Goal: Task Accomplishment & Management: Complete application form

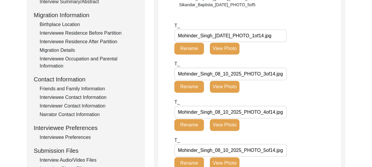
scroll to position [141, 0]
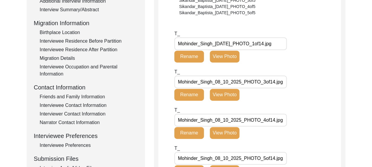
click at [223, 82] on input "Mohinder_Singh_08_10_2025_PHOTO_3of14.jpg" at bounding box center [231, 82] width 113 height 13
click at [229, 84] on input "Mohinder_Singh_08-10_2025_PHOTO_3of14.jpg" at bounding box center [231, 82] width 113 height 13
click at [230, 84] on input "Mohinder_Singh_08-10_-2025_PHOTO_3of14.jpg" at bounding box center [231, 82] width 113 height 13
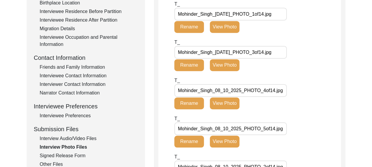
type input "Mohinder_Singh_[DATE]_PHOTO_3of14.jpg"
click at [225, 92] on input "Mohinder_Singh_08_10_2025_PHOTO_4of14.jpg" at bounding box center [231, 90] width 113 height 13
click at [223, 90] on input "Mohinder_Singh_08_10_2025_PHOTO_4of14.jpg" at bounding box center [231, 90] width 113 height 13
click at [231, 93] on input "Mohinder_Singh_08-10_2025_PHOTO_4of14.jpg" at bounding box center [231, 90] width 113 height 13
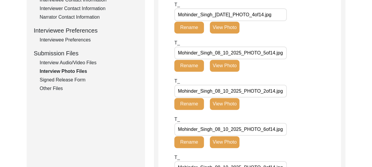
scroll to position [260, 0]
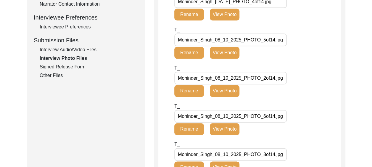
type input "Mohinder_Singh_[DATE]_PHOTO_4of14.jpg"
click at [224, 42] on input "Mohinder_Singh_08_10_2025_PHOTO_5of14.jpg" at bounding box center [231, 39] width 113 height 13
click at [231, 41] on input "Mohinder_Singh_08-10_2025_PHOTO_5of14.jpg" at bounding box center [231, 39] width 113 height 13
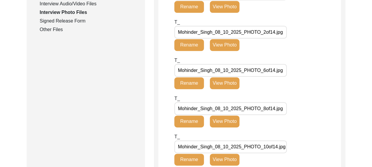
scroll to position [319, 0]
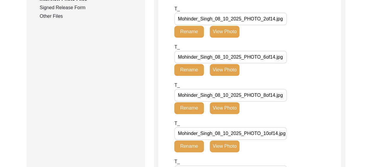
type input "Mohinder_Singh_[DATE]_PHOTO_5of14.jpg"
click at [223, 20] on input "Mohinder_Singh_08_10_2025_PHOTO_2of14.jpg" at bounding box center [231, 18] width 113 height 13
click at [230, 20] on input "Mohinder_Singh_08-10_2025_PHOTO_2of14.jpg" at bounding box center [231, 18] width 113 height 13
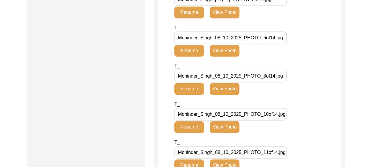
scroll to position [349, 0]
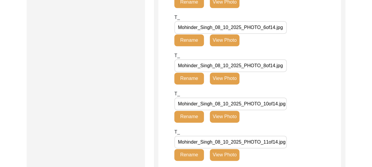
type input "Mohinder_Singh_[DATE]_PHOTO_2of14.jpg"
click at [224, 28] on input "Mohinder_Singh_08_10_2025_PHOTO_6of14.jpg" at bounding box center [231, 27] width 113 height 13
click at [223, 29] on input "Mohinder_Singh_08_10_2025_PHOTO_6of14.jpg" at bounding box center [231, 27] width 113 height 13
click at [229, 29] on input "Mohinder_Singh_08-10_2025_PHOTO_6of14.jpg" at bounding box center [231, 27] width 113 height 13
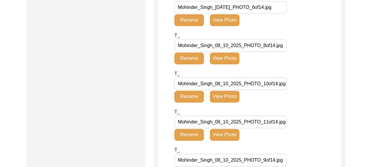
scroll to position [378, 0]
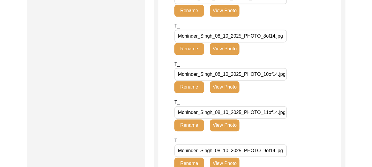
type input "Mohinder_Singh_[DATE]_PHOTO_6of14.jpg"
click at [224, 37] on input "Mohinder_Singh_08_10_2025_PHOTO_8of14.jpg" at bounding box center [231, 36] width 113 height 13
click at [230, 36] on input "Mohinder_Singh_08-10_2025_PHOTO_8of14.jpg" at bounding box center [231, 36] width 113 height 13
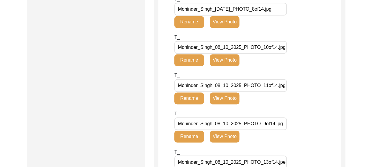
scroll to position [408, 0]
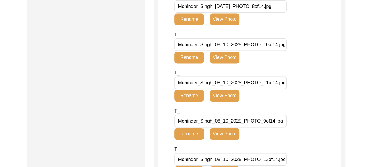
type input "Mohinder_Singh_[DATE]_PHOTO_8of14.jpg"
click at [224, 45] on input "Mohinder_Singh_08_10_2025_PHOTO_10of14.jpg" at bounding box center [231, 44] width 113 height 13
click at [230, 45] on input "Mohinder_Singh_08-10_2025_PHOTO_10of14.jpg" at bounding box center [231, 44] width 113 height 13
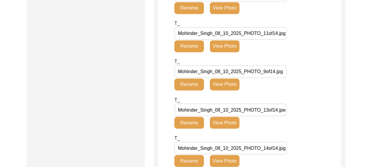
scroll to position [467, 0]
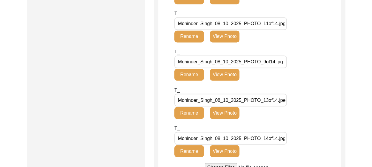
type input "Mohinder_Singh_[DATE]_PHOTO_10of14.jpg"
click at [224, 25] on input "Mohinder_Singh_08_10_2025_PHOTO_11of14.jpg" at bounding box center [231, 23] width 113 height 13
click at [230, 25] on input "Mohinder_Singh_08-10_2025_PHOTO_11of14.jpg" at bounding box center [231, 23] width 113 height 13
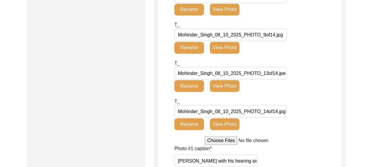
scroll to position [497, 0]
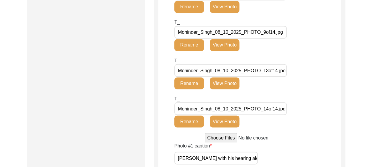
type input "Mohinder_Singh_[DATE]_PHOTO_11of14.jpg"
click at [216, 34] on input "Mohinder_Singh_08_10_2025_PHOTO_9of14.jpg" at bounding box center [231, 32] width 113 height 13
click at [222, 32] on input "Mohinder_Singh-08_10_2025_PHOTO_9of14.jpg" at bounding box center [231, 32] width 113 height 13
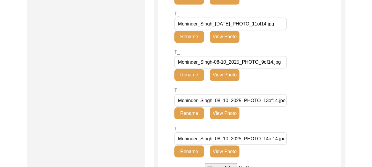
scroll to position [497, 0]
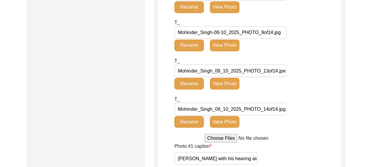
click at [229, 34] on input "Mohinder_Singh-08-10_2025_PHOTO_9of14.jpg" at bounding box center [231, 32] width 113 height 13
type input "Mohinder_Singh-08-10-2025_PHOTO_9of14.jpg"
click at [223, 72] on input "Mohinder_Singh_08_10_2025_PHOTO_13of14.jpeg" at bounding box center [231, 70] width 113 height 13
click at [230, 71] on input "Mohinder_Singh_08-10_2025_PHOTO_13of14.jpeg" at bounding box center [231, 70] width 113 height 13
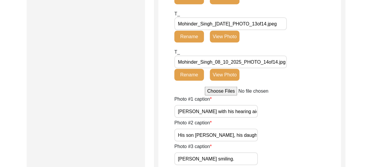
scroll to position [556, 0]
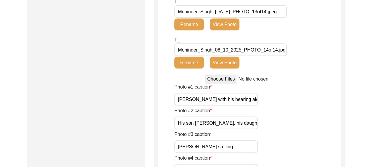
type input "Mohinder_Singh_[DATE]_PHOTO_13of14.jpeg"
click at [223, 50] on input "Mohinder_Singh_08_10_2025_PHOTO_14of14.jpg" at bounding box center [231, 49] width 113 height 13
click at [231, 52] on input "Mohinder_Singh_08-10_2025_PHOTO_14of14.jpg" at bounding box center [231, 49] width 113 height 13
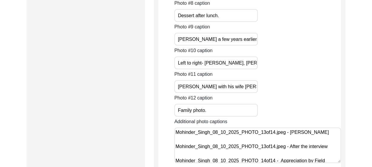
scroll to position [852, 0]
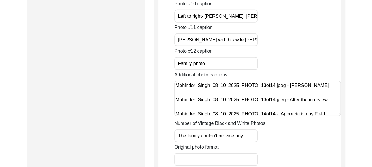
type input "Mohinder_Singh_[DATE]_PHOTO_14of14.jpg"
click at [222, 108] on textarea "Mohinder_Singh_08_10_2025_PHOTO_13of14.jpeg - [PERSON_NAME] Mohinder_Singh_08_1…" at bounding box center [258, 99] width 167 height 36
click at [228, 110] on textarea "Mohinder_Singh_08_10_2025_PHOTO_13of14.jpeg - [PERSON_NAME] Mohinder_Singh_08-1…" at bounding box center [258, 99] width 167 height 36
click at [220, 87] on textarea "Mohinder_Singh_08_10_2025_PHOTO_13of14.jpeg - [PERSON_NAME] Mohinder_Singh_[DAT…" at bounding box center [258, 99] width 167 height 36
click at [228, 87] on textarea "Mohinder_Singh_08-10_2025_PHOTO_13of14.jpeg - [PERSON_NAME] Mohinder_Singh_[DAT…" at bounding box center [258, 99] width 167 height 36
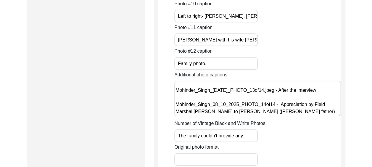
scroll to position [24, 0]
click at [220, 97] on textarea "Mohinder_Singh_[DATE]_PHOTO_13of14.jpeg - [PERSON_NAME] Mohinder_Singh_[DATE]_P…" at bounding box center [258, 99] width 167 height 36
click at [228, 99] on textarea "Mohinder_Singh_[DATE]_PHOTO_13of14.jpeg - [PERSON_NAME] Mohinder_Singh_[DATE]_P…" at bounding box center [258, 99] width 167 height 36
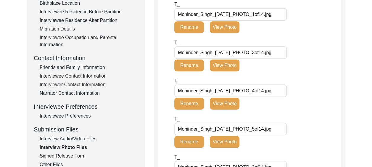
scroll to position [230, 0]
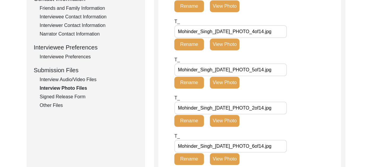
type textarea "Mohinder_Singh_[DATE]_PHOTO_13of14.jpeg - [PERSON_NAME] Mohinder_Singh_[DATE]_P…"
click at [80, 96] on div "Signed Release Form" at bounding box center [89, 96] width 98 height 7
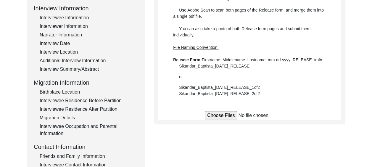
scroll to position [111, 0]
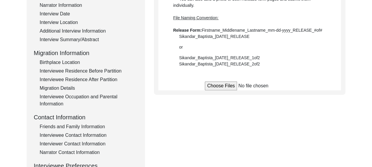
click at [217, 85] on input "file" at bounding box center [250, 85] width 90 height 9
type input "C:\fakepath\Release 3.jpg"
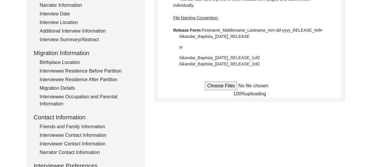
click at [226, 116] on div "Submission Form Interview Information Interviewee Information Interviewer Infor…" at bounding box center [186, 94] width 319 height 278
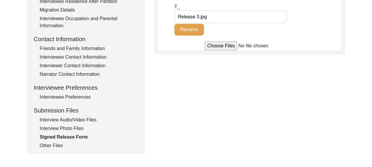
scroll to position [200, 0]
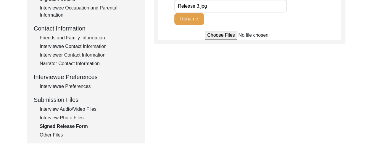
click at [77, 116] on div "Interview Photo Files" at bounding box center [89, 117] width 98 height 7
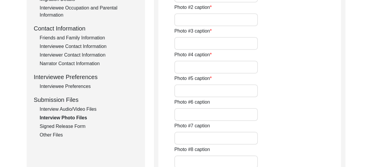
type input "[PERSON_NAME] with his hearing aid."
type input "His son [PERSON_NAME], his daughter [PERSON_NAME] and granddaughter [PERSON_NAM…"
type input "[PERSON_NAME] smiling."
type input "[PERSON_NAME] smiling 2."
type input "The interviewer with [PERSON_NAME]."
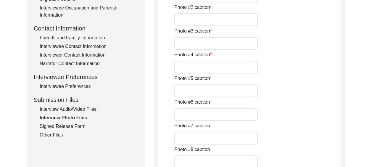
type input "[PERSON_NAME] with his daughter in law [PERSON_NAME] who sat next to his domina…"
type input "A screenshot of [PERSON_NAME] with his daughter in law [PERSON_NAME]"
type input "Dessert after lunch."
type input "[PERSON_NAME] a few years earlier."
type input "Left to right- [PERSON_NAME], [PERSON_NAME], [PERSON_NAME] with [PERSON_NAME], …"
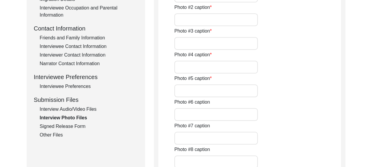
type input "[PERSON_NAME] with his wife [PERSON_NAME], Colonel [PERSON_NAME] and [PERSON_NA…"
type input "Family photo."
type textarea "Mohinder_Singh_08_10_2025_PHOTO_13of14.jpeg - [PERSON_NAME] Mohinder_Singh_08_1…"
type input "The family couldn't provide any."
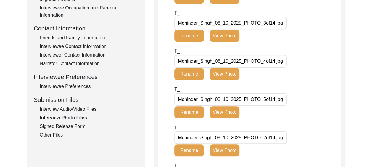
drag, startPoint x: 177, startPoint y: 60, endPoint x: 285, endPoint y: 61, distance: 107.6
click at [285, 61] on input "Mohinder_Singh_08_10_2025_PHOTO_4of14.jpg" at bounding box center [231, 61] width 113 height 13
click at [78, 127] on div "Signed Release Form" at bounding box center [89, 126] width 98 height 7
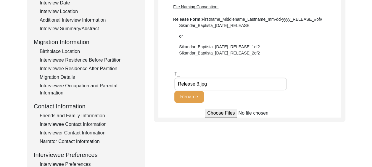
scroll to position [111, 0]
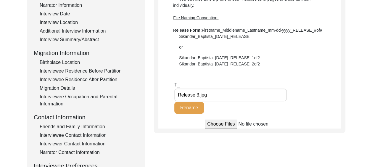
drag, startPoint x: 199, startPoint y: 95, endPoint x: 171, endPoint y: 93, distance: 28.6
click at [171, 93] on app-file-uploader "T_ Release 3.jpg Rename" at bounding box center [250, 104] width 183 height 47
paste 3\ "Mohinder_Singh_08_10_2025_PHOTO_4of14.jpg"
click at [223, 97] on 3\ "Mohinder_Singh_08_10_2025_RELEASE.jpg" at bounding box center [231, 95] width 113 height 13
click at [230, 99] on 3\ "Mohinder_Singh_08-10_2025_RELEASE.jpg" at bounding box center [231, 95] width 113 height 13
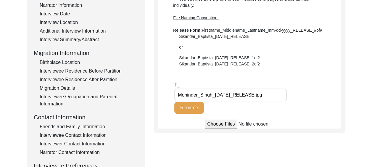
type 3\ "Mohinder_Singh_[DATE]_RELEASE.jpg"
click at [294, 118] on div "T_ Mohinder_Singh_[DATE]_RELEASE.jpg Rename" at bounding box center [258, 100] width 167 height 38
click at [296, 117] on div "T_ Mohinder_Singh_[DATE]_RELEASE.jpg Rename" at bounding box center [258, 100] width 167 height 38
drag, startPoint x: 278, startPoint y: 95, endPoint x: 168, endPoint y: 84, distance: 110.5
click at [168, 84] on app-file-uploader "T_ Mohinder_Singh_[DATE]_RELEASE.jpg Rename" at bounding box center [250, 104] width 183 height 47
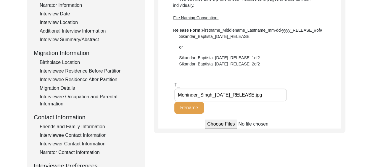
click at [222, 126] on input "file" at bounding box center [250, 124] width 90 height 9
type input "C:\fakepath\Mohinder_Singh_[DATE]_RELEASE.jpg"
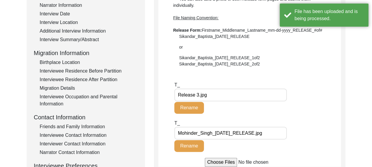
click at [307, 129] on div "T_ Mohinder_Singh_[DATE]_RELEASE.jpg Rename" at bounding box center [258, 139] width 167 height 38
click at [209, 94] on 3\ "Release 3.jpg" at bounding box center [231, 95] width 113 height 13
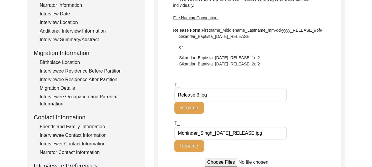
drag, startPoint x: 209, startPoint y: 94, endPoint x: 151, endPoint y: 86, distance: 58.3
click at [152, 86] on div "Submission Form Interview Information Interviewee Information Interviewer Infor…" at bounding box center [186, 94] width 319 height 278
click at [323, 106] on div "T_ Rename" at bounding box center [258, 100] width 167 height 38
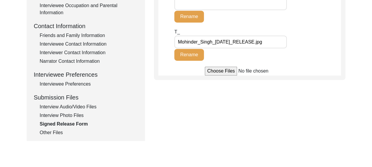
scroll to position [230, 0]
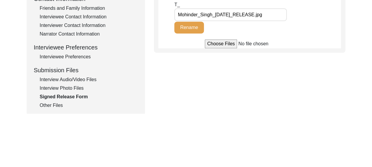
click at [90, 79] on div "Interview Audio/Video Files" at bounding box center [89, 79] width 98 height 7
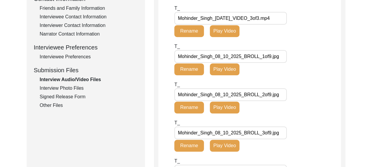
click at [223, 56] on input "Mohinder_Singh_08_10_2025_BROLL_1of9.jpg" at bounding box center [231, 56] width 113 height 13
click at [230, 57] on input "Mohinder_Singh_08-10_2025_BROLL_1of9.jpg" at bounding box center [231, 56] width 113 height 13
type input "Mohinder_Singh_[DATE]_BROLL_1of9.jpg"
click at [302, 92] on div "T_ Mohinder_Singh_08_10_2025_BROLL_2of9.jpg Rename Play Video" at bounding box center [258, 100] width 167 height 38
click at [311, 76] on div "T_ Mohinder_Singh_[DATE]_BROLL_1of9.jpg Rename Play Video" at bounding box center [258, 62] width 167 height 38
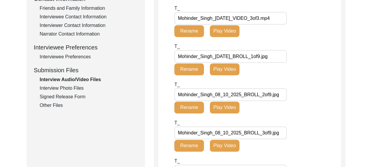
click at [190, 68] on button "Rename" at bounding box center [190, 69] width 30 height 12
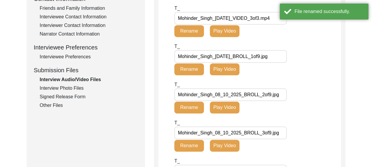
click at [303, 79] on div "T_ Mohinder_Singh_[DATE]_BROLL_1of9.jpg Rename Play Video" at bounding box center [258, 62] width 167 height 38
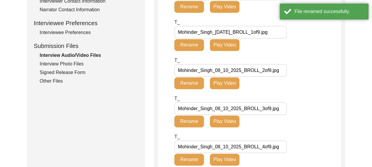
scroll to position [260, 0]
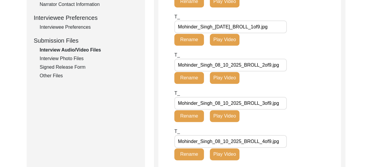
click at [225, 65] on input "Mohinder_Singh_08_10_2025_BROLL_2of9.jpg" at bounding box center [231, 65] width 113 height 13
click at [223, 66] on input "Mohinder_Singh_08_10_2025_BROLL_2of9.jpg" at bounding box center [231, 65] width 113 height 13
click at [230, 66] on input "Mohinder_Singh_08-10_2025_BROLL_2of9.jpg" at bounding box center [231, 65] width 113 height 13
type input "Mohinder_Singh_[DATE]_BROLL_2of9.jpg"
click at [194, 76] on button "Rename" at bounding box center [190, 78] width 30 height 12
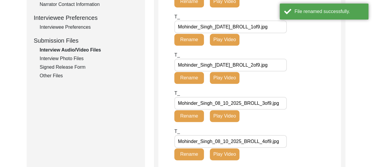
click at [198, 116] on button "Rename" at bounding box center [190, 116] width 30 height 12
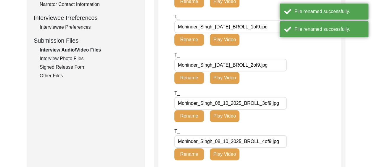
click at [224, 104] on input "Mohinder_Singh_08_10_2025_BROLL_3of9.jpg" at bounding box center [231, 103] width 113 height 13
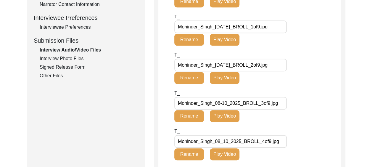
click at [230, 103] on input "Mohinder_Singh_08-10_2025_BROLL_3of9.jpg" at bounding box center [231, 103] width 113 height 13
type input "Mohinder_Singh_[DATE]_BROLL_3of9.jpg"
click at [189, 116] on button "Rename" at bounding box center [190, 116] width 30 height 12
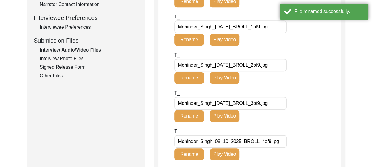
click at [301, 89] on div "T_ Mohinder_Singh_[DATE]_BROLL_2of9.jpg Rename Play Video" at bounding box center [258, 71] width 167 height 38
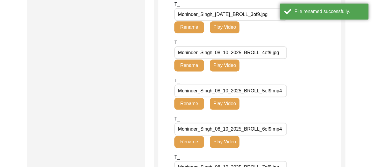
scroll to position [378, 0]
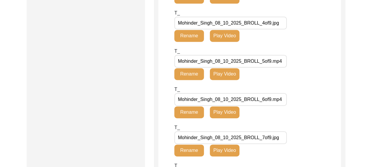
click at [224, 25] on input "Mohinder_Singh_08_10_2025_BROLL_4of9.jpg" at bounding box center [231, 23] width 113 height 13
click at [230, 24] on input "Mohinder_Singh_08-10_2025_BROLL_4of9.jpg" at bounding box center [231, 23] width 113 height 13
type input "Mohinder_Singh_[DATE]_BROLL_4of9.jpg"
click at [186, 35] on button "Rename" at bounding box center [190, 36] width 30 height 12
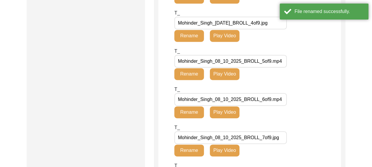
click at [318, 44] on div "T_ Mohinder_Singh_[DATE]_BROLL_4of9.jpg Rename Play Video" at bounding box center [258, 28] width 167 height 38
click at [189, 72] on button "Rename" at bounding box center [190, 74] width 30 height 12
click at [224, 61] on input "Mohinder_Singh_08_10_2025_BROLL_5of9.mp4" at bounding box center [231, 61] width 113 height 13
click at [227, 61] on input "Mohinder_Singh_08_10_2025_BROLL_5of9.mp4" at bounding box center [231, 61] width 113 height 13
click at [225, 62] on input "Mohinder_Singh_08_10_2025_BROLL_5of9.mp4" at bounding box center [231, 61] width 113 height 13
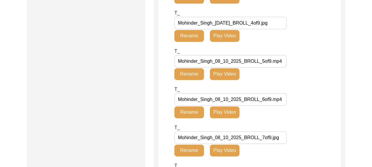
type input "Mohinder_Singh_[DATE]_BROLL_5of9.mp4"
click at [299, 74] on div "T_ Mohinder_Singh_[DATE]_BROLL_5of9.mp4 Rename Play Video" at bounding box center [258, 67] width 167 height 38
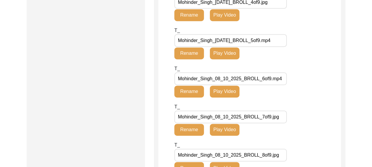
scroll to position [408, 0]
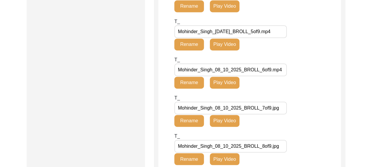
click at [193, 81] on button "Rename" at bounding box center [190, 83] width 30 height 12
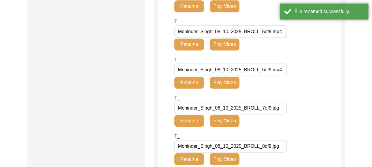
click at [225, 72] on input "Mohinder_Singh_08_10_2025_BROLL_6of9.mp4" at bounding box center [231, 69] width 113 height 13
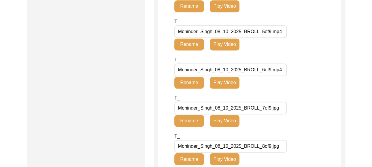
type input "Mohinder_Singh_[DATE]_BROLL_6of9.mp4"
click at [306, 91] on div "T_ Mohinder_Singh_[DATE]_BROLL_6of9.mp4 Rename Play Video" at bounding box center [258, 75] width 167 height 38
click at [306, 90] on div "T_ Mohinder_Singh_[DATE]_BROLL_6of9.mp4 Rename Play Video" at bounding box center [258, 75] width 167 height 38
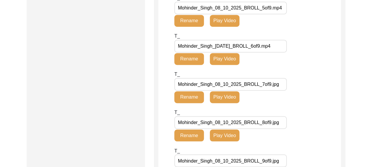
scroll to position [437, 0]
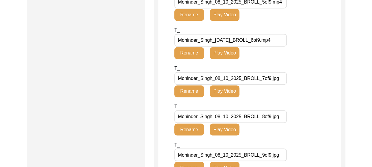
click at [191, 89] on button "Rename" at bounding box center [190, 91] width 30 height 12
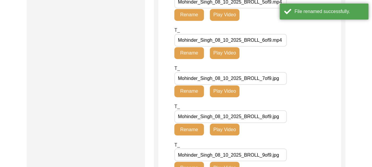
click at [222, 79] on input "Mohinder_Singh_08_10_2025_BROLL_7of9.jpg" at bounding box center [231, 78] width 113 height 13
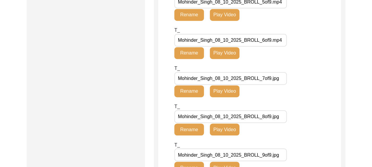
type input "Mohinder_Singh_[DATE]_BROLL_7of9.jpg"
click at [314, 93] on div "T_ Mohinder_Singh_[DATE]_BROLL_7of9.jpg Rename Play Video" at bounding box center [258, 84] width 167 height 38
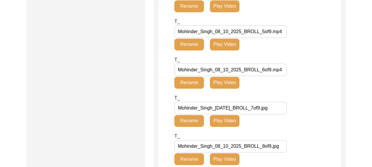
scroll to position [378, 0]
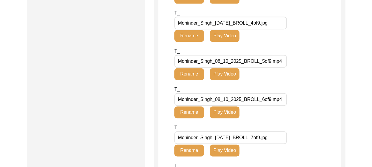
click at [223, 62] on input "Mohinder_Singh_08_10_2025_BROLL_5of9.mp4" at bounding box center [231, 61] width 113 height 13
type input "Mohinder_Singh_[DATE]_BROLL_5of9.mp4"
click at [189, 75] on button "Rename" at bounding box center [190, 74] width 30 height 12
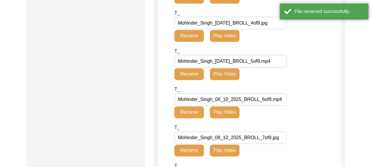
click at [309, 96] on div "T_ Mohinder_Singh_08_10_2025_BROLL_6of9.mp4 Rename Play Video" at bounding box center [258, 105] width 167 height 38
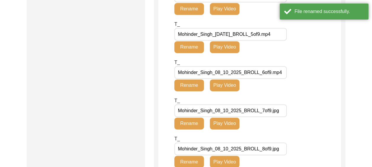
scroll to position [408, 0]
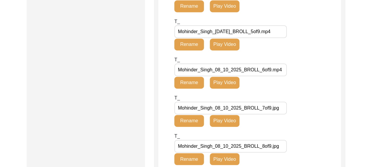
click at [192, 81] on button "Rename" at bounding box center [190, 83] width 30 height 12
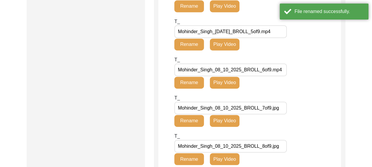
click at [223, 71] on input "Mohinder_Singh_08_10_2025_BROLL_6of9.mp4" at bounding box center [231, 69] width 113 height 13
type input "Mohinder_Singh_[DATE]_BROLL_6of9.mp4"
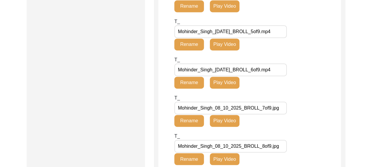
click at [194, 82] on button "Rename" at bounding box center [190, 83] width 30 height 12
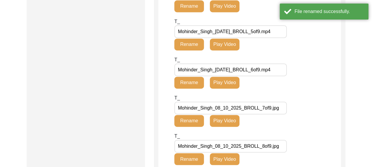
click at [305, 86] on div "T_ Mohinder_Singh_[DATE]_BROLL_6of9.mp4 Rename Play Video" at bounding box center [258, 75] width 167 height 38
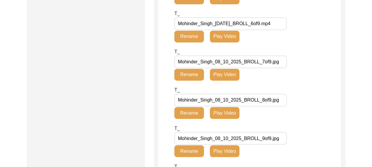
scroll to position [467, 0]
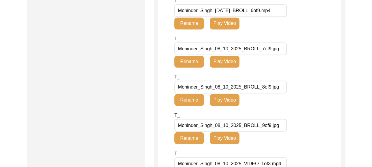
click at [191, 60] on button "Rename" at bounding box center [190, 62] width 30 height 12
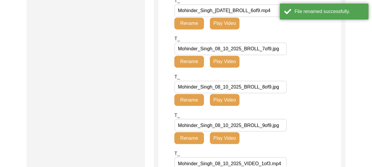
click at [224, 50] on input "Mohinder_Singh_08_10_2025_BROLL_7of9.jpg" at bounding box center [231, 48] width 113 height 13
type input "Mohinder_Singh_[DATE]_BROLL_7of9.jpg"
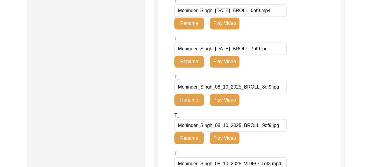
click at [186, 59] on button "Rename" at bounding box center [190, 62] width 30 height 12
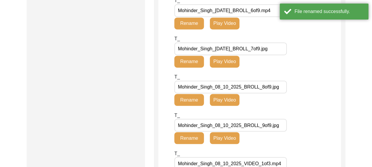
click at [190, 100] on button "Rename" at bounding box center [190, 100] width 30 height 12
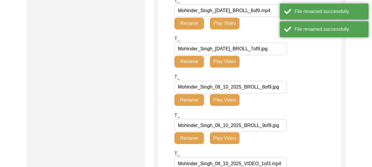
click at [224, 88] on input "Mohinder_Singh_08_10_2025_BROLL_8of9.jpg" at bounding box center [231, 87] width 113 height 13
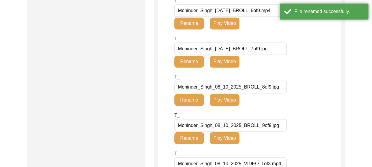
type input "Mohinder_Singh_[DATE]_BROLL_8of9.jpg"
click at [191, 97] on button "Rename" at bounding box center [190, 100] width 30 height 12
click at [303, 87] on div "T_ Mohinder_Singh_[DATE]_BROLL_8of9.jpg Rename Play Video" at bounding box center [258, 92] width 167 height 38
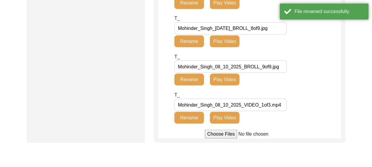
scroll to position [526, 0]
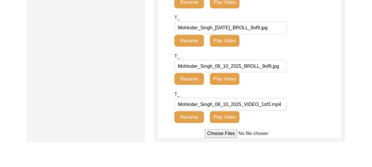
click at [196, 79] on button "Rename" at bounding box center [190, 79] width 30 height 12
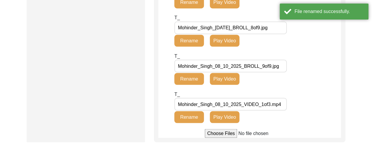
click at [224, 66] on input "Mohinder_Singh_08_10_2025_BROLL_9of9.jpg" at bounding box center [231, 66] width 113 height 13
type input "Mohinder_Singh_[DATE]_BROLL_9of9.jpg"
click at [197, 79] on button "Rename" at bounding box center [190, 79] width 30 height 12
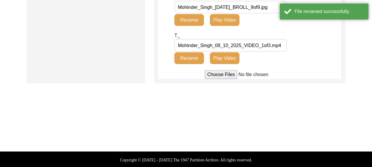
scroll to position [585, 0]
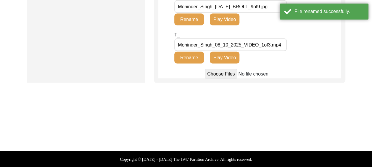
click at [189, 57] on button "Rename" at bounding box center [190, 58] width 30 height 12
click at [223, 47] on input "Mohinder_Singh_08_10_2025_VIDEO_1of3.mp4" at bounding box center [231, 45] width 113 height 13
type input "Mohinder_Singh_[DATE]_VIDEO_1of3.mp4"
click at [194, 58] on button "Rename" at bounding box center [190, 58] width 30 height 12
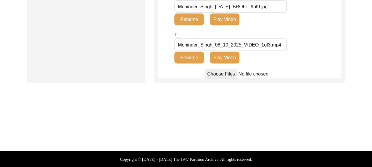
click at [192, 56] on button "Rename" at bounding box center [190, 58] width 30 height 12
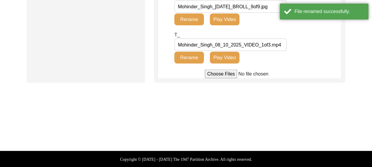
click at [223, 46] on input "Mohinder_Singh_08_10_2025_VIDEO_1of3.mp4" at bounding box center [231, 45] width 113 height 13
type input "Mohinder_Singh_[DATE]_VIDEO_1of3.mp4"
click at [192, 59] on button "Rename" at bounding box center [190, 58] width 30 height 12
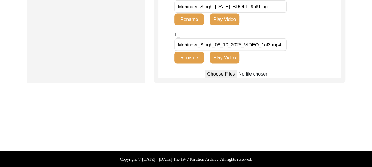
click at [191, 59] on button "Rename" at bounding box center [190, 58] width 30 height 12
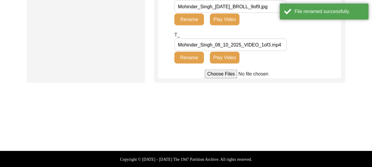
click at [224, 46] on input "Mohinder_Singh_08_10_2025_VIDEO_1of3.mp4" at bounding box center [231, 45] width 113 height 13
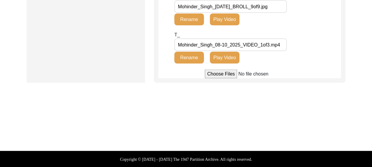
click at [231, 46] on input "Mohinder_Singh_08-10_2025_VIDEO_1of3.mp4" at bounding box center [231, 45] width 113 height 13
type input "Mohinder_Singh_[DATE]_VIDEO_1of3.mp4"
click at [191, 56] on button "Rename" at bounding box center [190, 58] width 30 height 12
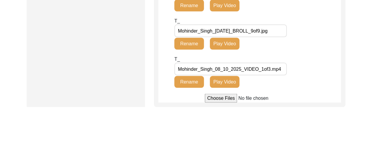
scroll to position [556, 0]
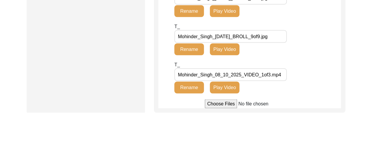
click at [188, 87] on button "Rename" at bounding box center [190, 87] width 30 height 12
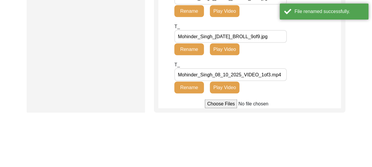
click at [223, 75] on input "Mohinder_Singh_08_10_2025_VIDEO_1of3.mp4" at bounding box center [231, 74] width 113 height 13
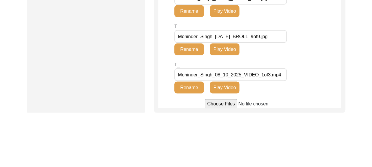
type input "Mohinder_Singh_[DATE]_VIDEO_1of3.mp4"
click at [187, 85] on button "Rename" at bounding box center [190, 87] width 30 height 12
click at [189, 87] on button "Rename" at bounding box center [190, 87] width 30 height 12
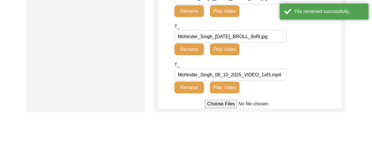
click at [224, 76] on input "Mohinder_Singh_08_10_2025_VIDEO_1of3.mp4" at bounding box center [231, 74] width 113 height 13
type input "Mohinder_Singh_[DATE]_VIDEO_1of3.mp4"
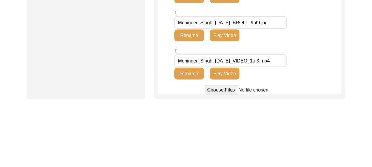
scroll to position [556, 0]
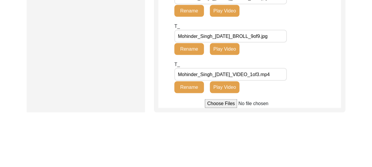
click at [230, 36] on input "Mohinder_Singh_[DATE]_BROLL_9of9.jpg" at bounding box center [231, 36] width 113 height 13
click at [228, 36] on input "Mohinder_Singh_[DATE]_BROLL_9of9.jpg" at bounding box center [231, 36] width 113 height 13
click at [223, 36] on input "Mohinder_Singh_[DATE]_BROLL_9of9.jpg" at bounding box center [231, 36] width 113 height 13
click at [222, 86] on button "Play Video" at bounding box center [225, 87] width 30 height 12
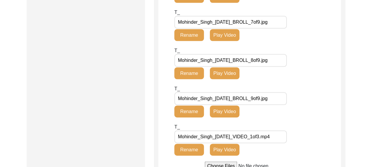
scroll to position [615, 0]
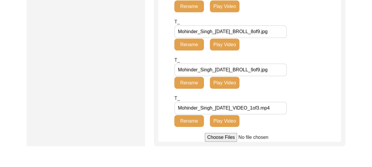
click at [223, 115] on button "Play Video" at bounding box center [225, 121] width 30 height 12
drag, startPoint x: 223, startPoint y: 89, endPoint x: 302, endPoint y: 114, distance: 82.2
click at [302, 114] on div "T_ Mohinder_Singh_[DATE]_VIDEO_1of3.mp4 Rename Play Video" at bounding box center [258, 114] width 167 height 38
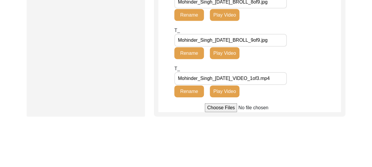
scroll to position [675, 0]
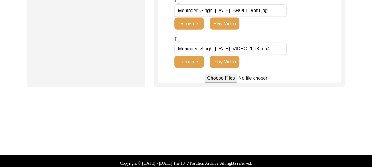
click at [221, 68] on button "Play Video" at bounding box center [225, 62] width 30 height 12
click at [228, 30] on button "Play Video" at bounding box center [225, 24] width 30 height 12
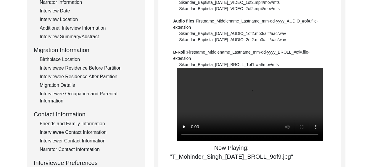
scroll to position [117, 0]
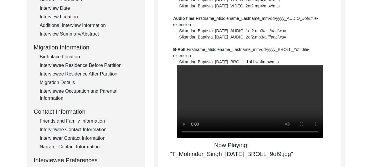
click at [214, 83] on video at bounding box center [250, 101] width 146 height 73
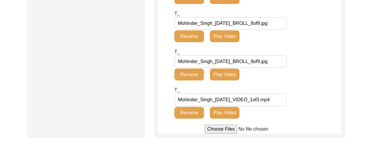
scroll to position [650, 0]
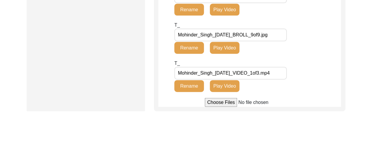
click at [224, 80] on button "Play Video" at bounding box center [225, 86] width 30 height 12
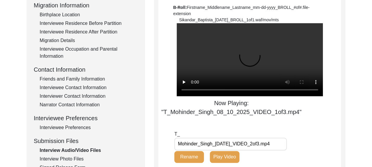
scroll to position [176, 0]
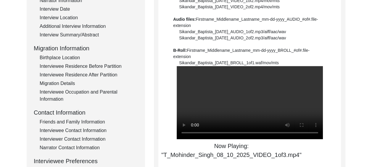
scroll to position [117, 0]
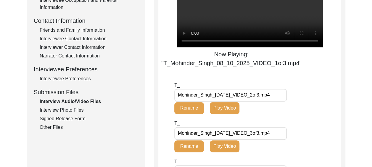
scroll to position [206, 0]
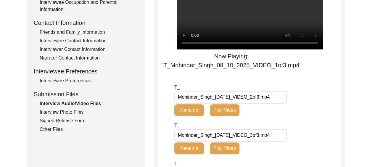
click at [79, 111] on div "Interview Photo Files" at bounding box center [89, 112] width 98 height 7
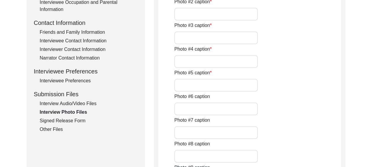
type input "[PERSON_NAME] with his hearing aid."
type input "His son [PERSON_NAME], his daughter [PERSON_NAME] and granddaughter [PERSON_NAM…"
type input "[PERSON_NAME] smiling."
type input "[PERSON_NAME] smiling 2."
type input "The interviewer with [PERSON_NAME]."
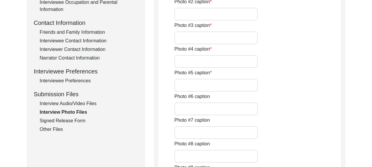
type input "[PERSON_NAME] with his daughter in law [PERSON_NAME] who sat next to his domina…"
type input "A screenshot of [PERSON_NAME] with his daughter in law [PERSON_NAME]"
type input "Dessert after lunch."
type input "[PERSON_NAME] a few years earlier."
type input "Left to right- [PERSON_NAME], [PERSON_NAME], [PERSON_NAME] with [PERSON_NAME], …"
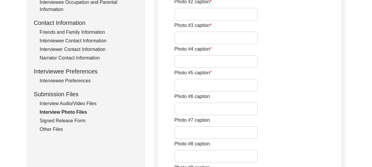
type input "[PERSON_NAME] with his wife [PERSON_NAME], Colonel [PERSON_NAME] and [PERSON_NA…"
type input "Family photo."
type textarea "Mohinder_Singh_08_10_2025_PHOTO_13of14.jpeg - [PERSON_NAME] Mohinder_Singh_08_1…"
type input "The family couldn't provide any."
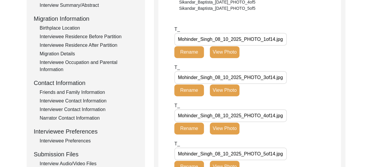
scroll to position [147, 0]
